Goal: Task Accomplishment & Management: Manage account settings

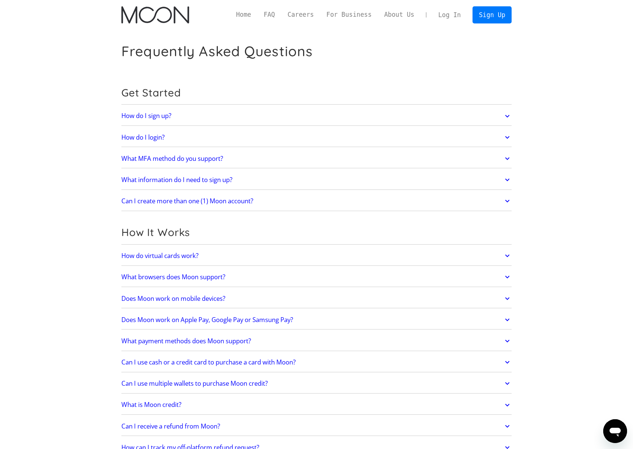
drag, startPoint x: 567, startPoint y: 322, endPoint x: 343, endPoint y: 75, distance: 333.6
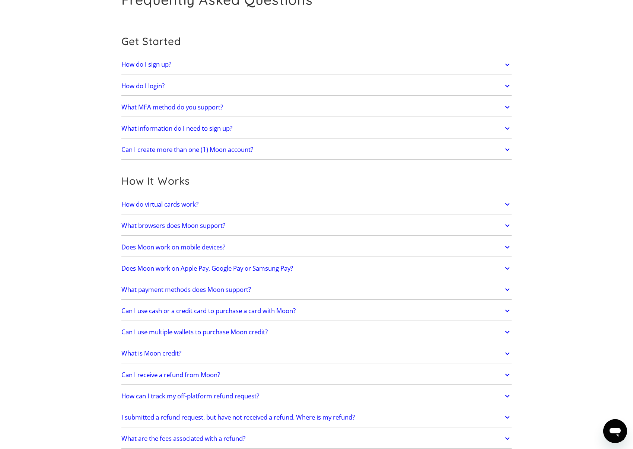
scroll to position [93, 0]
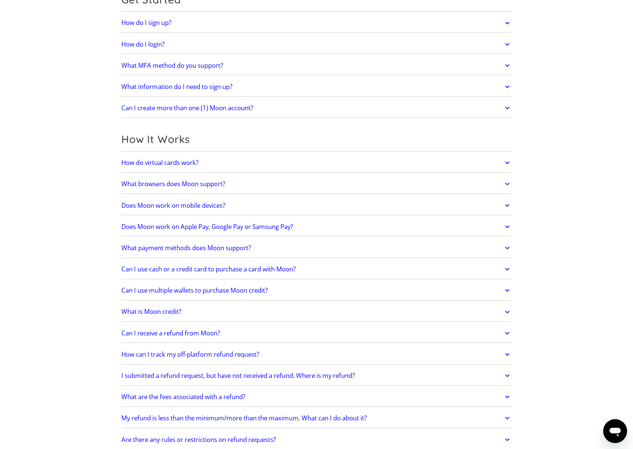
click at [204, 336] on h2 "Can I receive a refund from Moon?" at bounding box center [170, 332] width 99 height 7
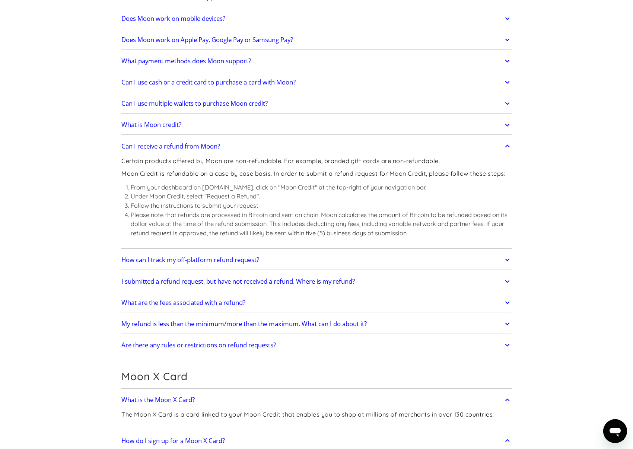
scroll to position [372, 0]
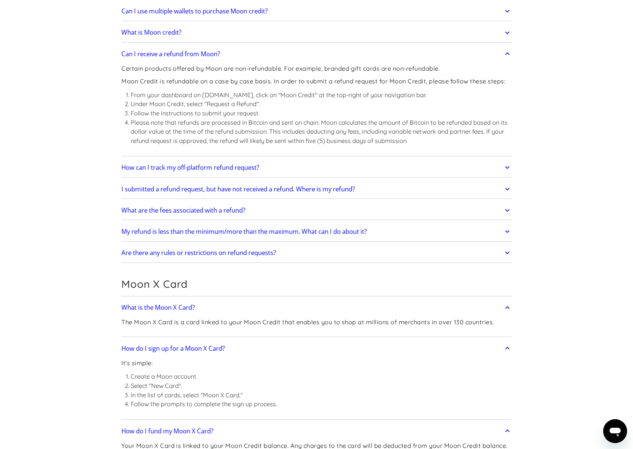
click at [248, 254] on h2 "Are there any rules or restrictions on refund requests?" at bounding box center [198, 252] width 154 height 7
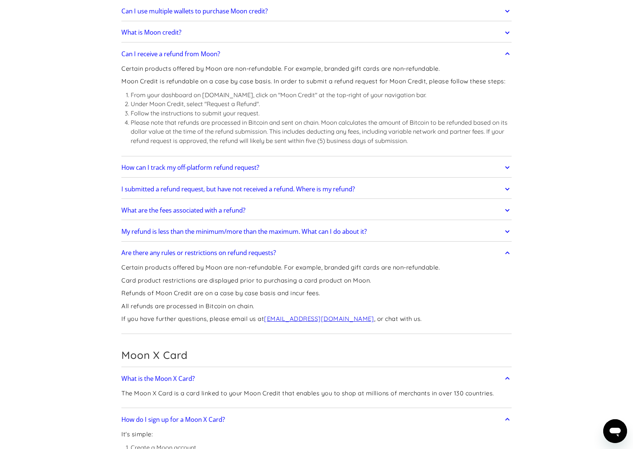
click at [174, 270] on p "Certain products offered by Moon are non-refundable. For example, branded gift …" at bounding box center [280, 267] width 318 height 9
drag, startPoint x: 174, startPoint y: 270, endPoint x: 374, endPoint y: 272, distance: 200.2
click at [374, 272] on p "Certain products offered by Moon are non-refundable. For example, branded gift …" at bounding box center [280, 267] width 318 height 9
click at [149, 285] on p "Card product restrictions are displayed prior to purchasing a card product on M…" at bounding box center [280, 280] width 318 height 9
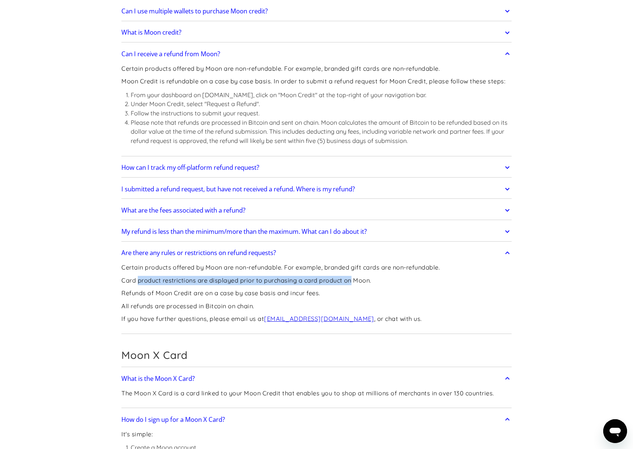
drag, startPoint x: 149, startPoint y: 287, endPoint x: 349, endPoint y: 286, distance: 199.9
click at [349, 285] on p "Card product restrictions are displayed prior to purchasing a card product on M…" at bounding box center [280, 280] width 318 height 9
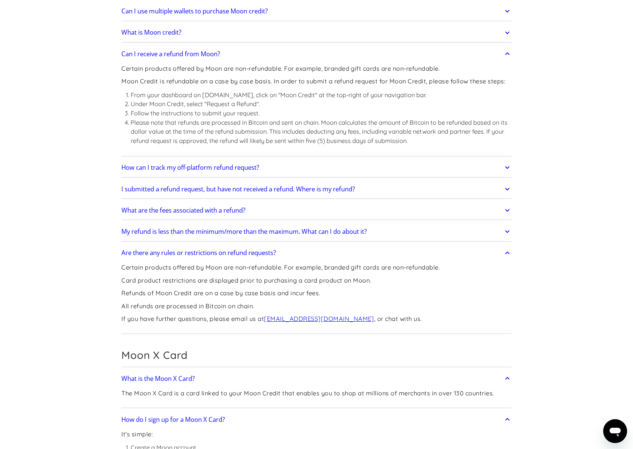
click at [202, 294] on p "Refunds of Moon Credit are on a case by case basis and incur fees." at bounding box center [280, 292] width 318 height 9
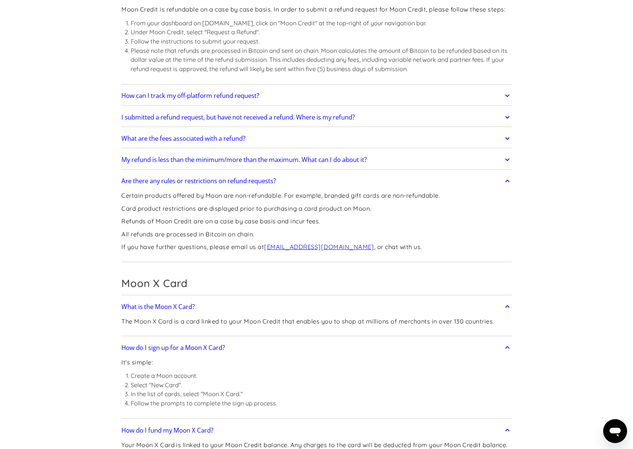
scroll to position [512, 0]
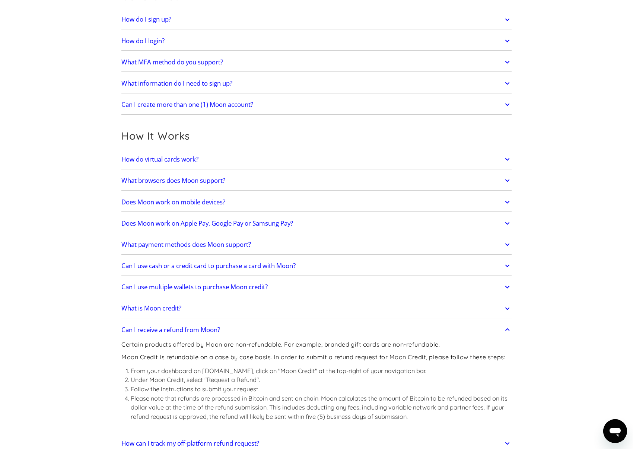
drag, startPoint x: 192, startPoint y: 223, endPoint x: 272, endPoint y: 236, distance: 80.8
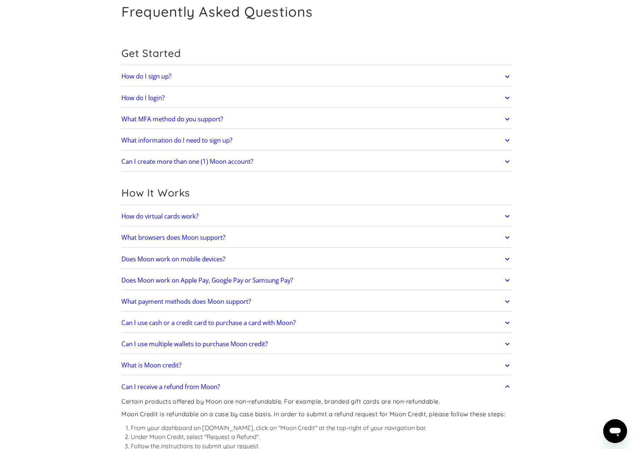
scroll to position [0, 0]
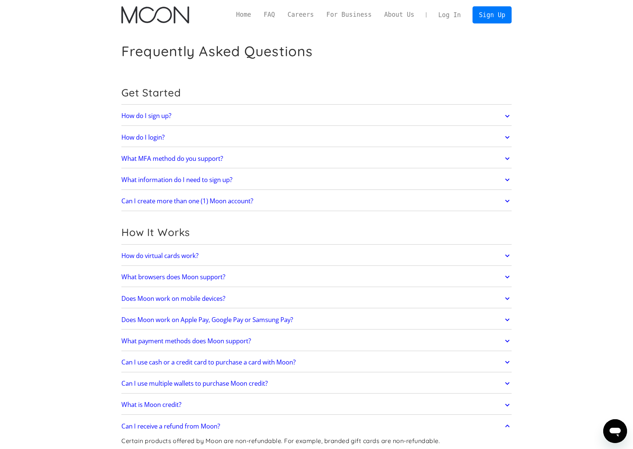
drag, startPoint x: 272, startPoint y: 236, endPoint x: 148, endPoint y: 58, distance: 217.2
click at [151, 28] on div "Home FAQ Careers For Business About Us Log In Sign Up Home FAQ For Business Car…" at bounding box center [316, 15] width 412 height 30
click at [153, 19] on img "home" at bounding box center [154, 14] width 67 height 17
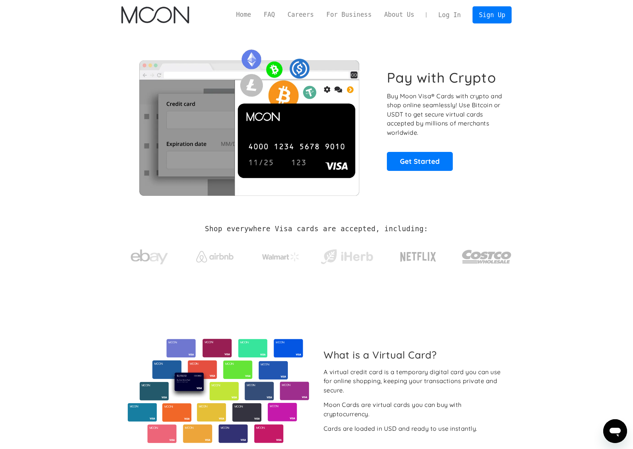
click at [462, 10] on link "Log In" at bounding box center [449, 15] width 35 height 16
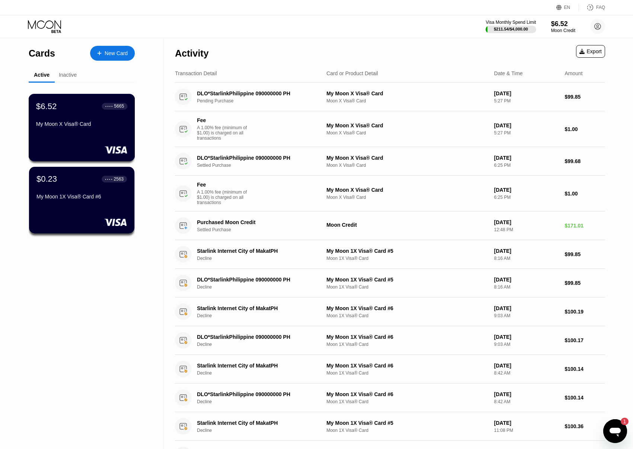
click at [70, 121] on div "$6.52 ● ● ● ● 5665 My Moon X Visa® Card" at bounding box center [81, 115] width 91 height 29
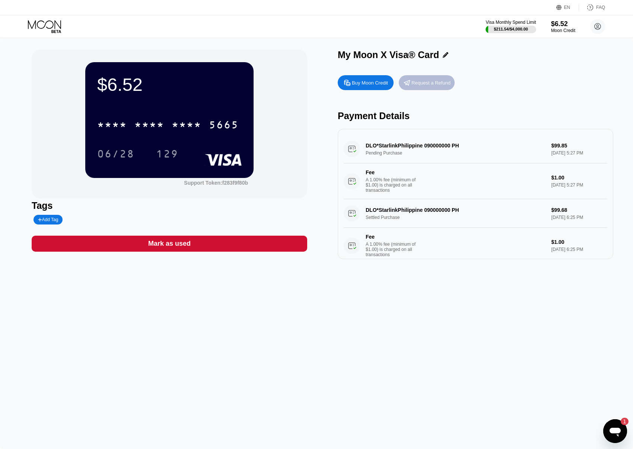
click at [431, 86] on div "Request a Refund" at bounding box center [430, 83] width 39 height 6
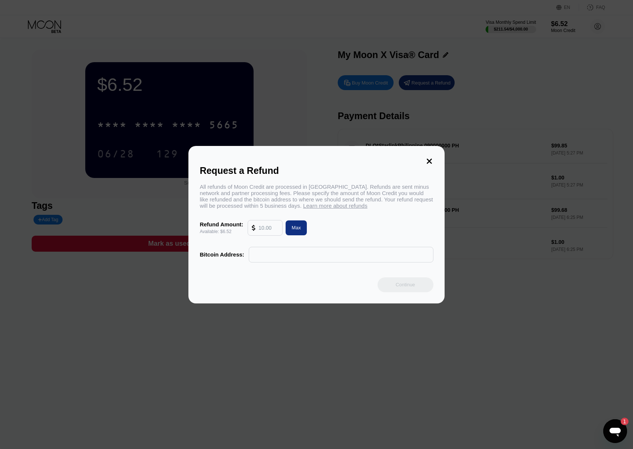
click at [298, 231] on div "Max" at bounding box center [295, 227] width 9 height 6
type input "6.52"
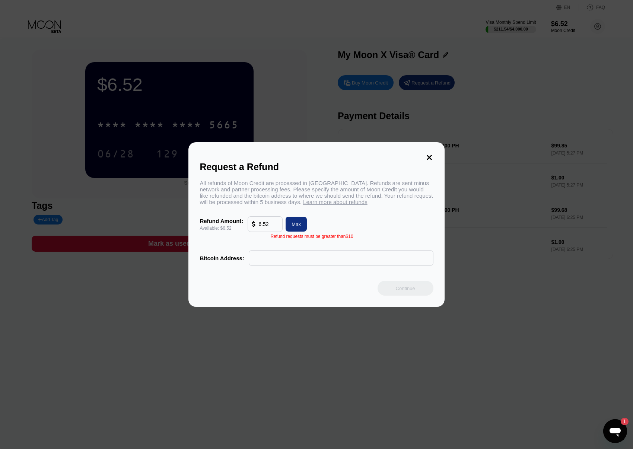
click at [333, 265] on input "text" at bounding box center [341, 257] width 176 height 15
drag, startPoint x: 379, startPoint y: 231, endPoint x: 384, endPoint y: 227, distance: 6.3
click at [380, 231] on div "Refund Amount: Available: $6.52 6.52 Max" at bounding box center [315, 224] width 233 height 16
click at [433, 155] on div "Request a Refund All refunds of Moon Credit are processed in Bitcoin. Refunds a…" at bounding box center [316, 224] width 256 height 165
click at [427, 154] on icon at bounding box center [429, 157] width 8 height 8
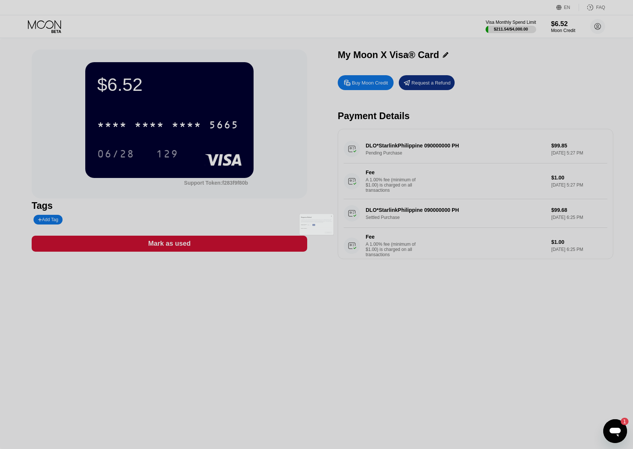
drag, startPoint x: 482, startPoint y: 97, endPoint x: 489, endPoint y: 94, distance: 8.0
click at [483, 96] on div at bounding box center [319, 224] width 639 height 449
